Goal: Task Accomplishment & Management: Complete application form

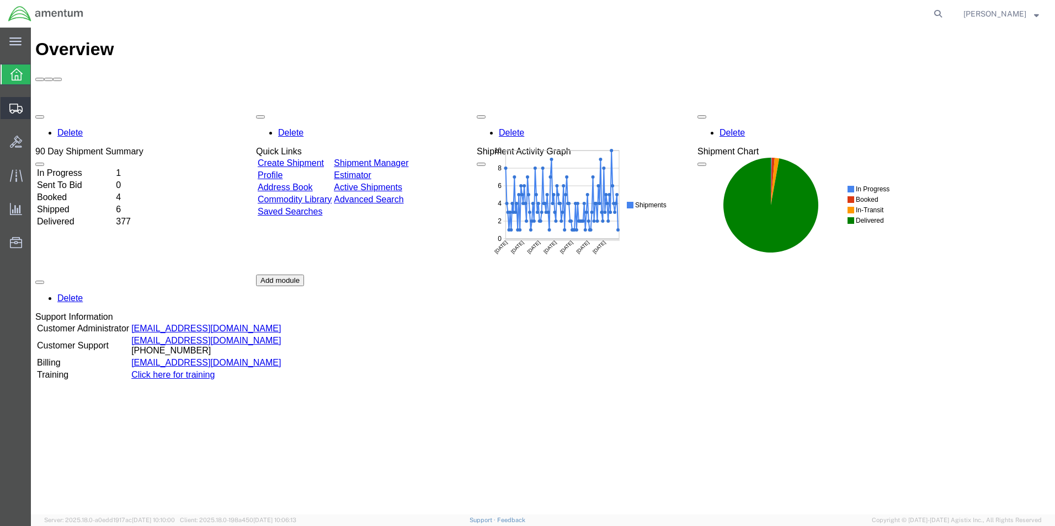
click at [0, 0] on span "Create from Template" at bounding box center [0, 0] width 0 height 0
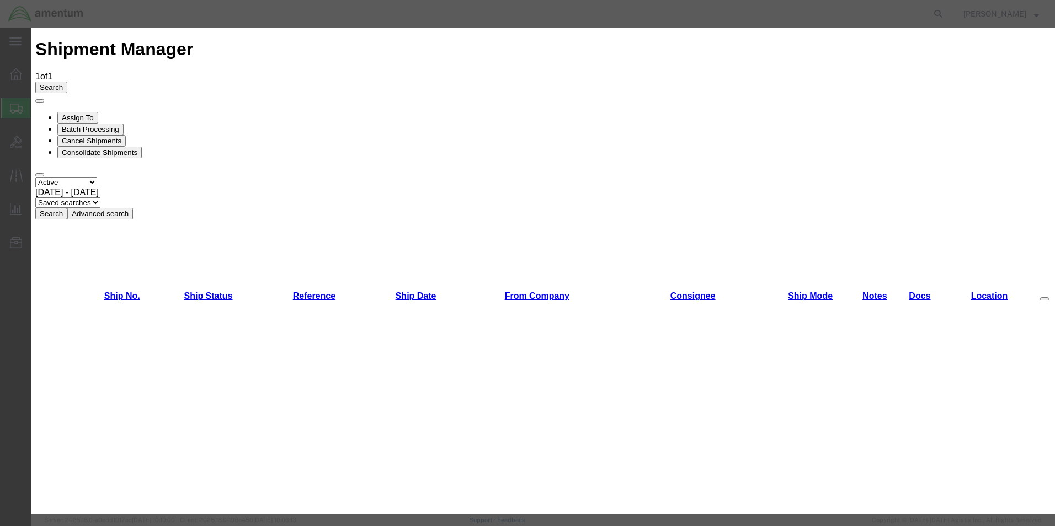
scroll to position [729, 0]
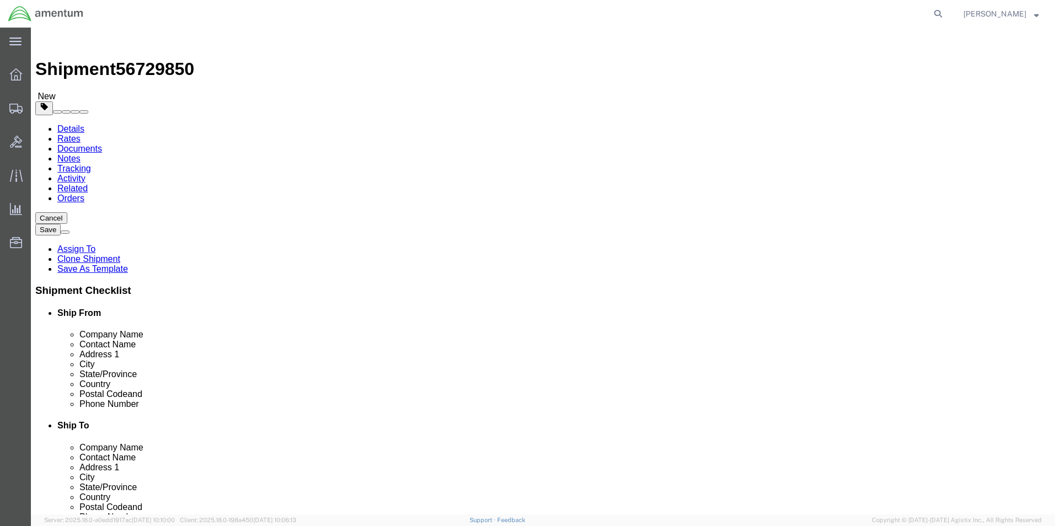
select select "49950"
select select
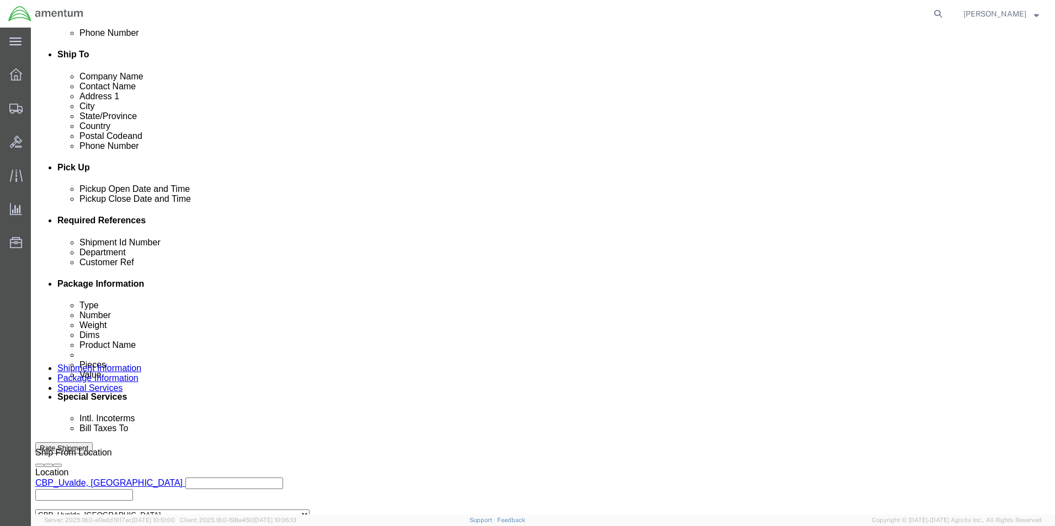
scroll to position [441, 0]
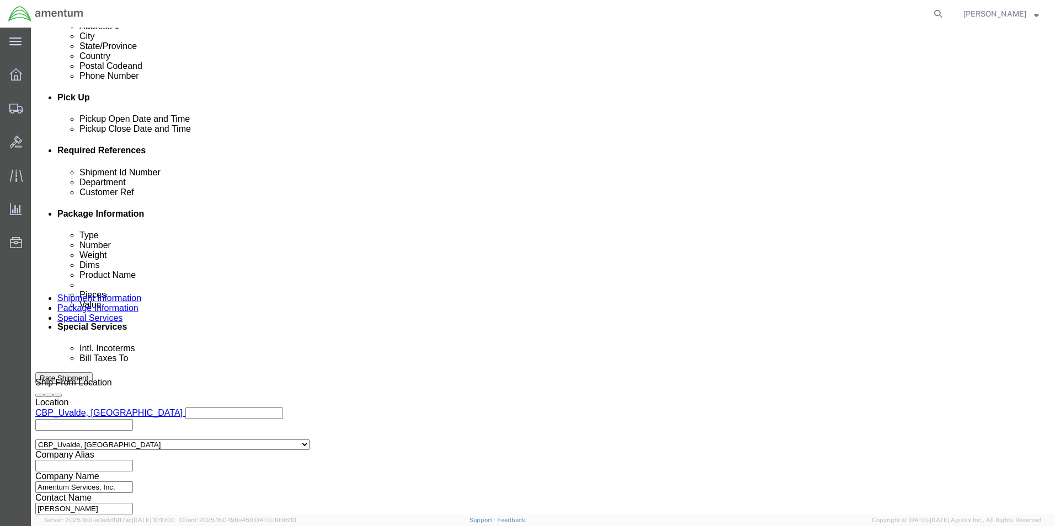
click input "704A33640021"
type input "7"
type input "350A37-1126-02/02"
click div "Shipment Id Number 350A37-1126-02/02 Department CBP Customer Ref USAGE.262942 S…"
click input "USAGE.262942"
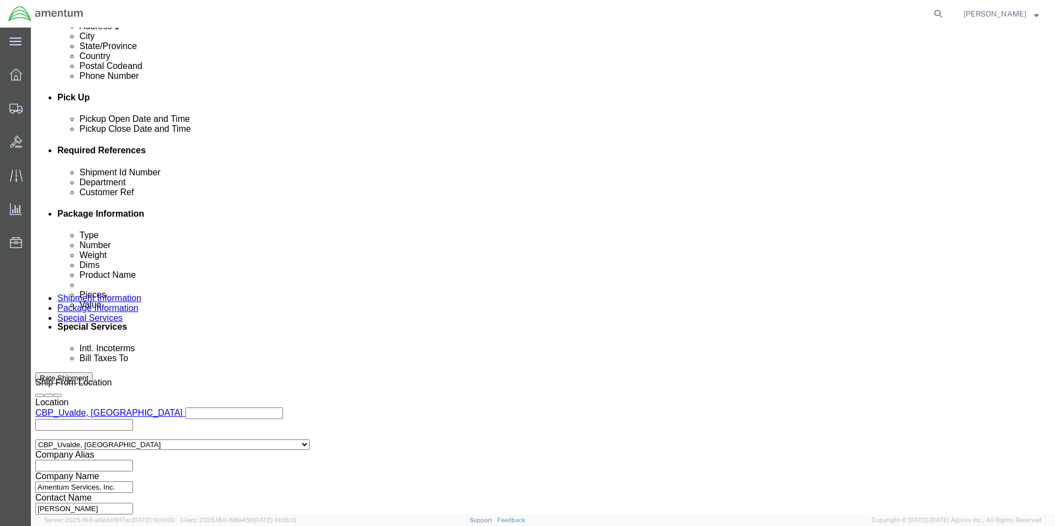
type input "U"
click input "350A37-1126-02/02"
drag, startPoint x: 218, startPoint y: 237, endPoint x: 139, endPoint y: 236, distance: 79.5
click div "Shipment Id Number 350A37-1126-02/03"
type input "350A37-1126-02/03"
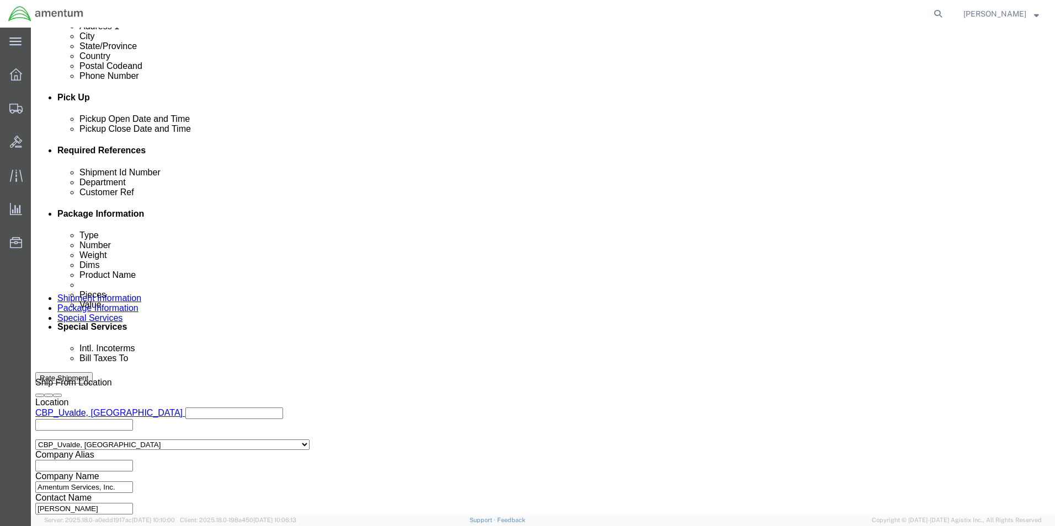
click input "text"
paste input "350A37-1126-02/03"
type input "350A37-1126-02/03"
click div "Shipment Id Number 350A37-1126-02/03 Department CBP Customer Ref 350A37-1126-02…"
click button "Add reference"
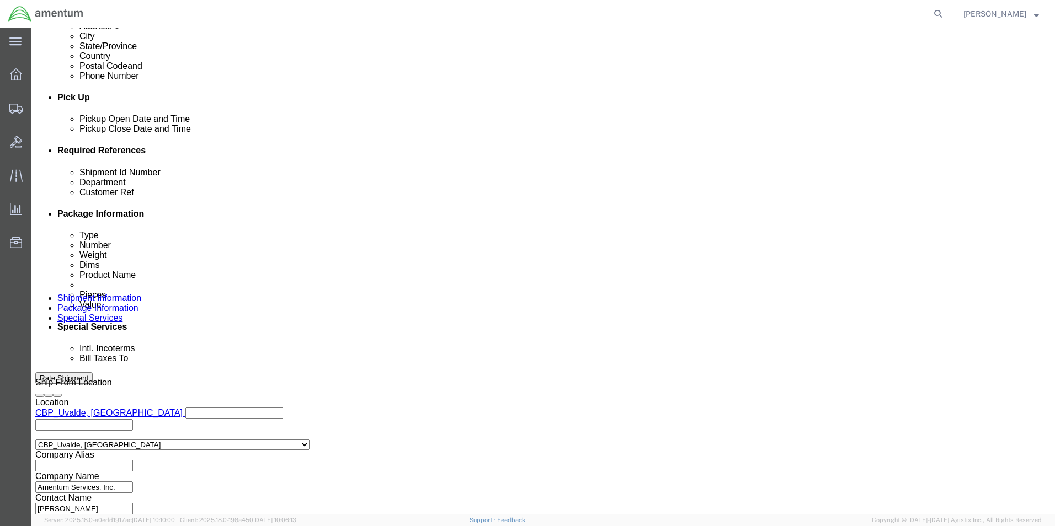
click select "Select Account Type Activity ID Airline Appointment Number ASN Batch Request # …"
select select "PURCHORD"
click select "Select Account Type Activity ID Airline Appointment Number ASN Batch Request # …"
click input "text"
type input "SN:SD1757/SD7950"
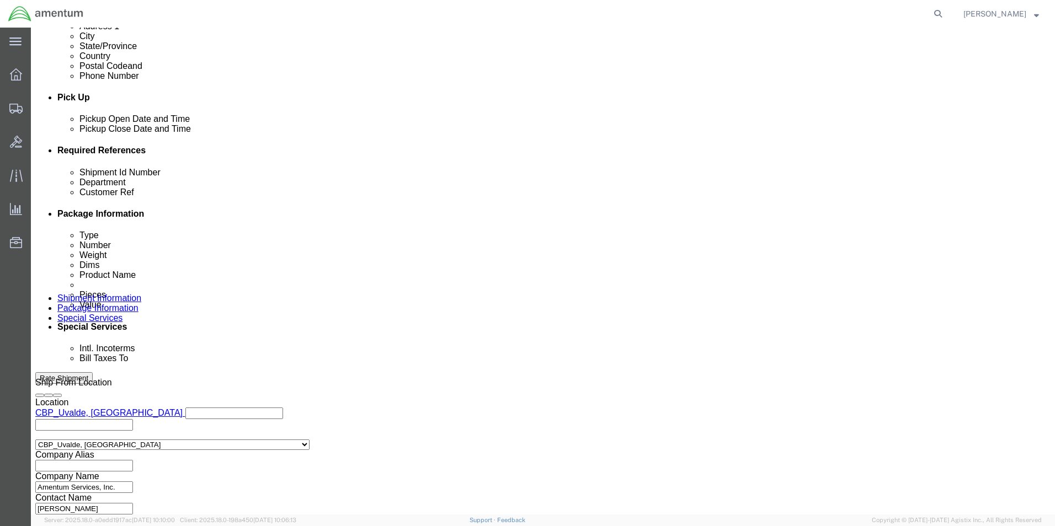
click div "Shipment Id Number 350A37-1126-02/03 Department CBP Customer Ref 350A37-1126-02…"
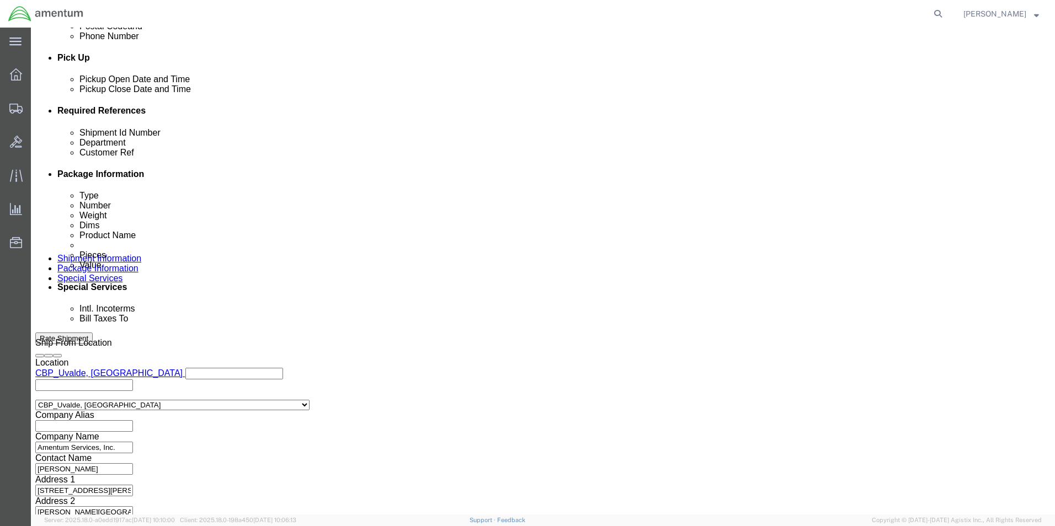
click button "Continue"
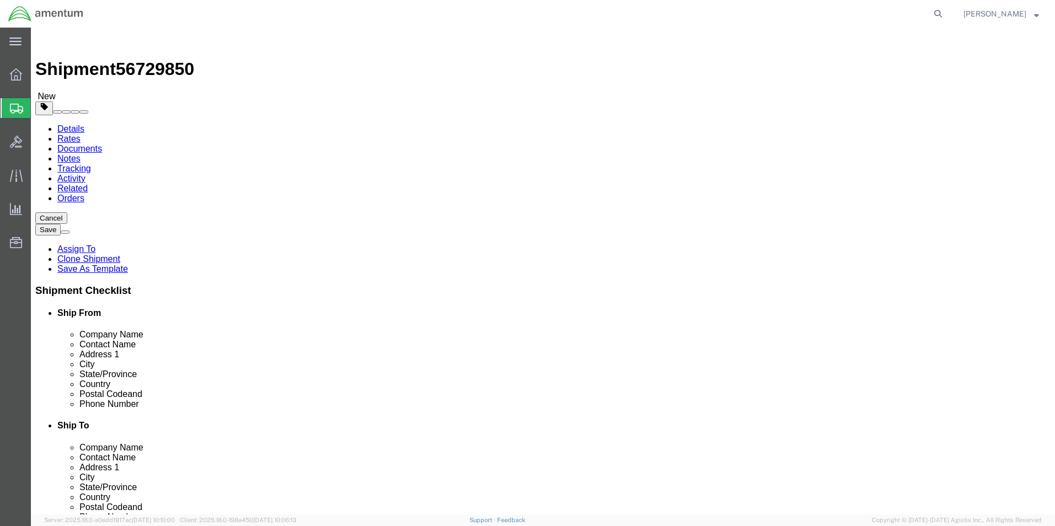
click input "8.00"
type input "8"
type input "11.00"
type input "8.00"
type input "2"
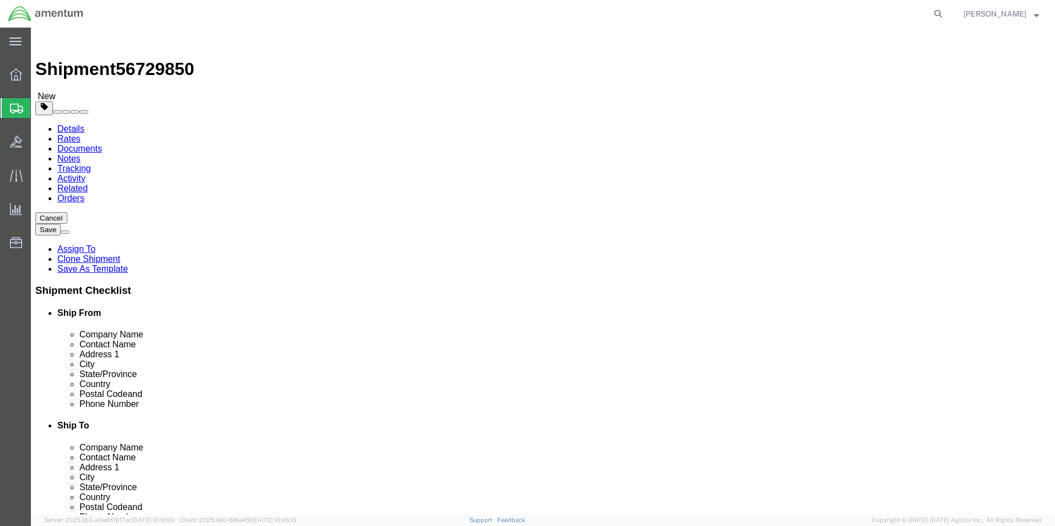
type input "2.50"
click dd "100.00 USD"
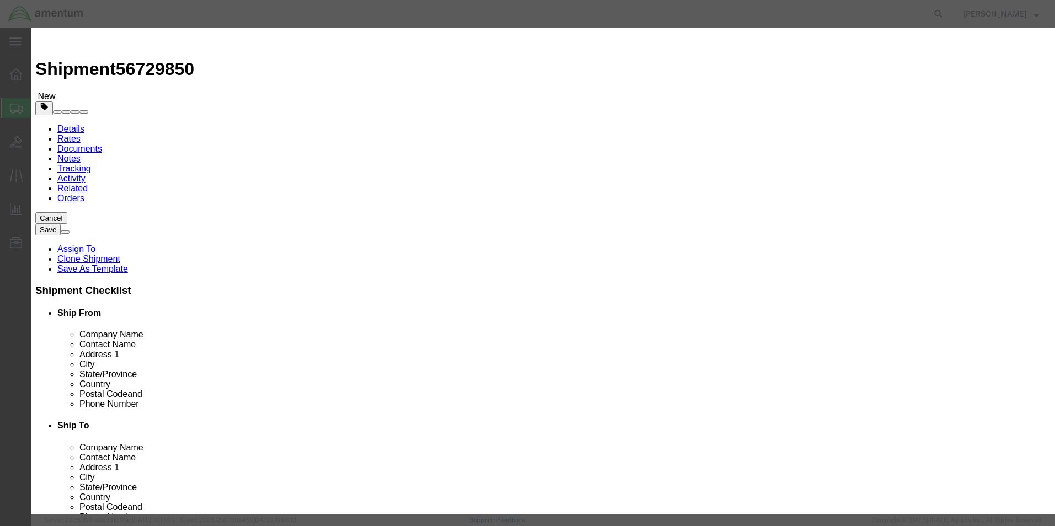
click input "1.00"
type input "1"
type input "2.0"
type input "200"
click div "Commodity library Product Name MISC. PARTS Pieces 2.0 Select Bag Barrels 100Boa…"
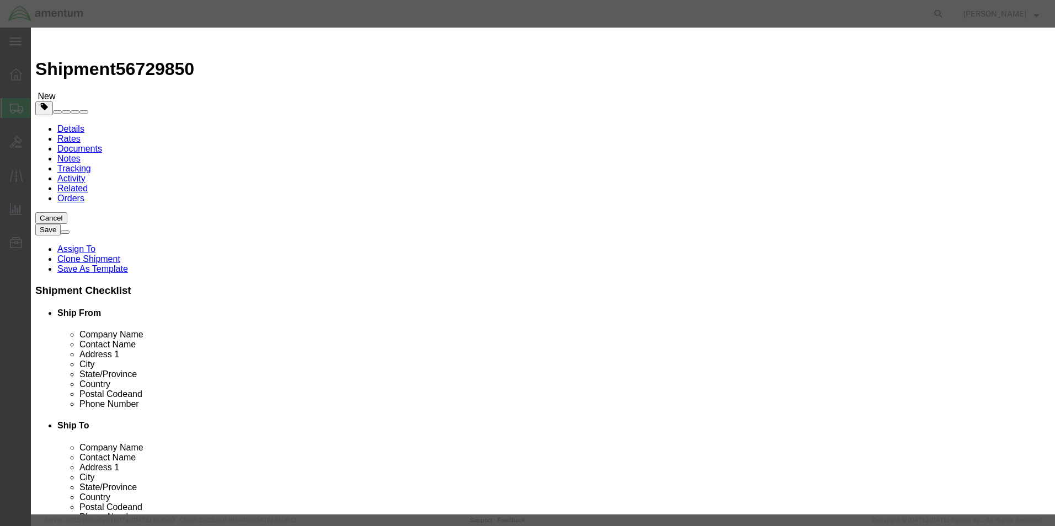
click button "Save & Close"
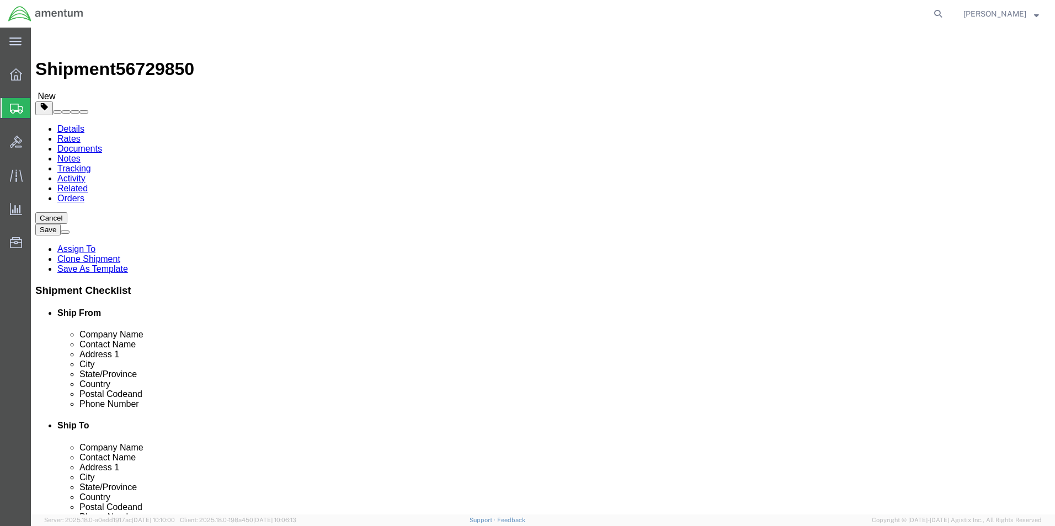
click input "1.00"
type input "1"
type input "2.4"
click div "Package Content # 1 1 x Cardboard Box(es) Package Type Select Bale(s) Basket(s)…"
click button "Rate Shipment"
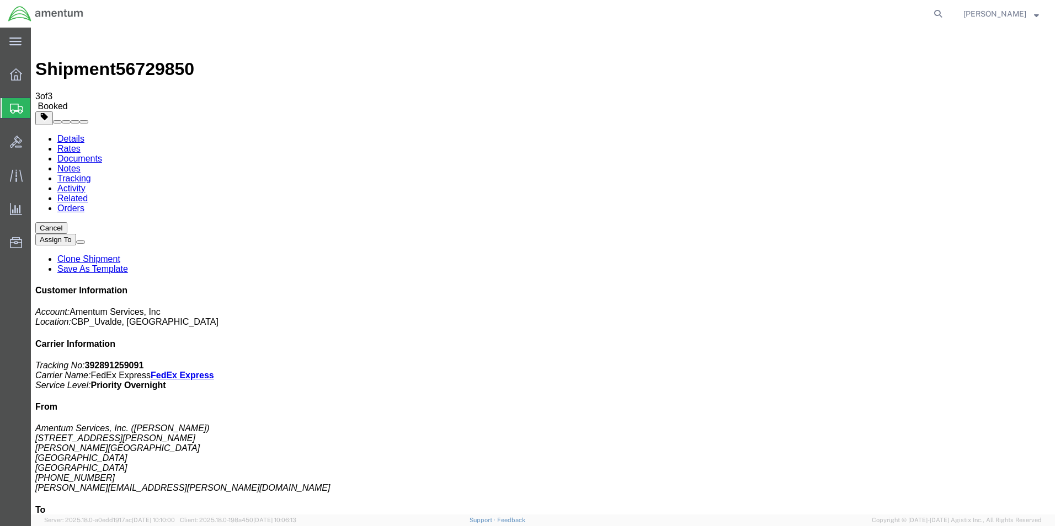
click at [1037, 14] on strong "button" at bounding box center [1036, 14] width 5 height 4
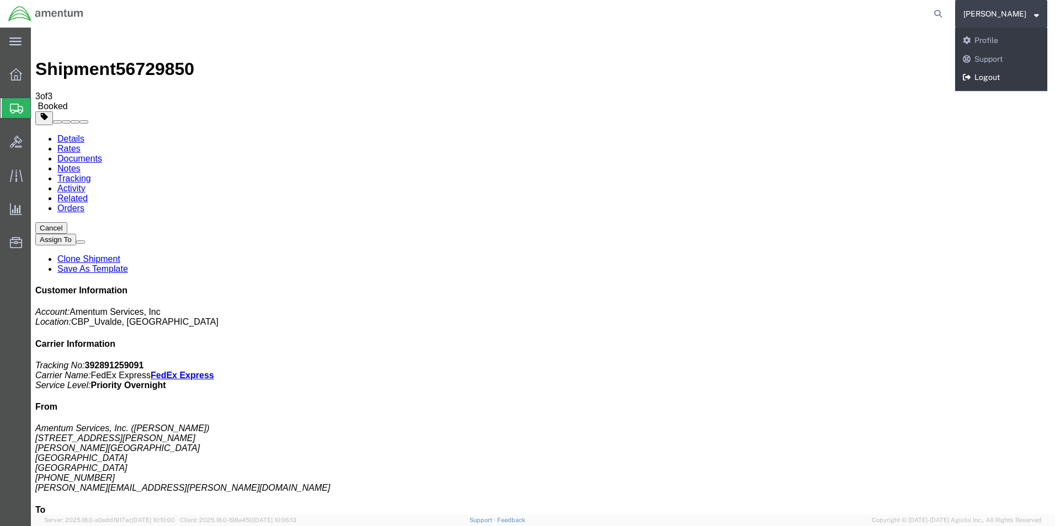
click at [997, 74] on link "Logout" at bounding box center [1001, 77] width 92 height 19
